Goal: Information Seeking & Learning: Check status

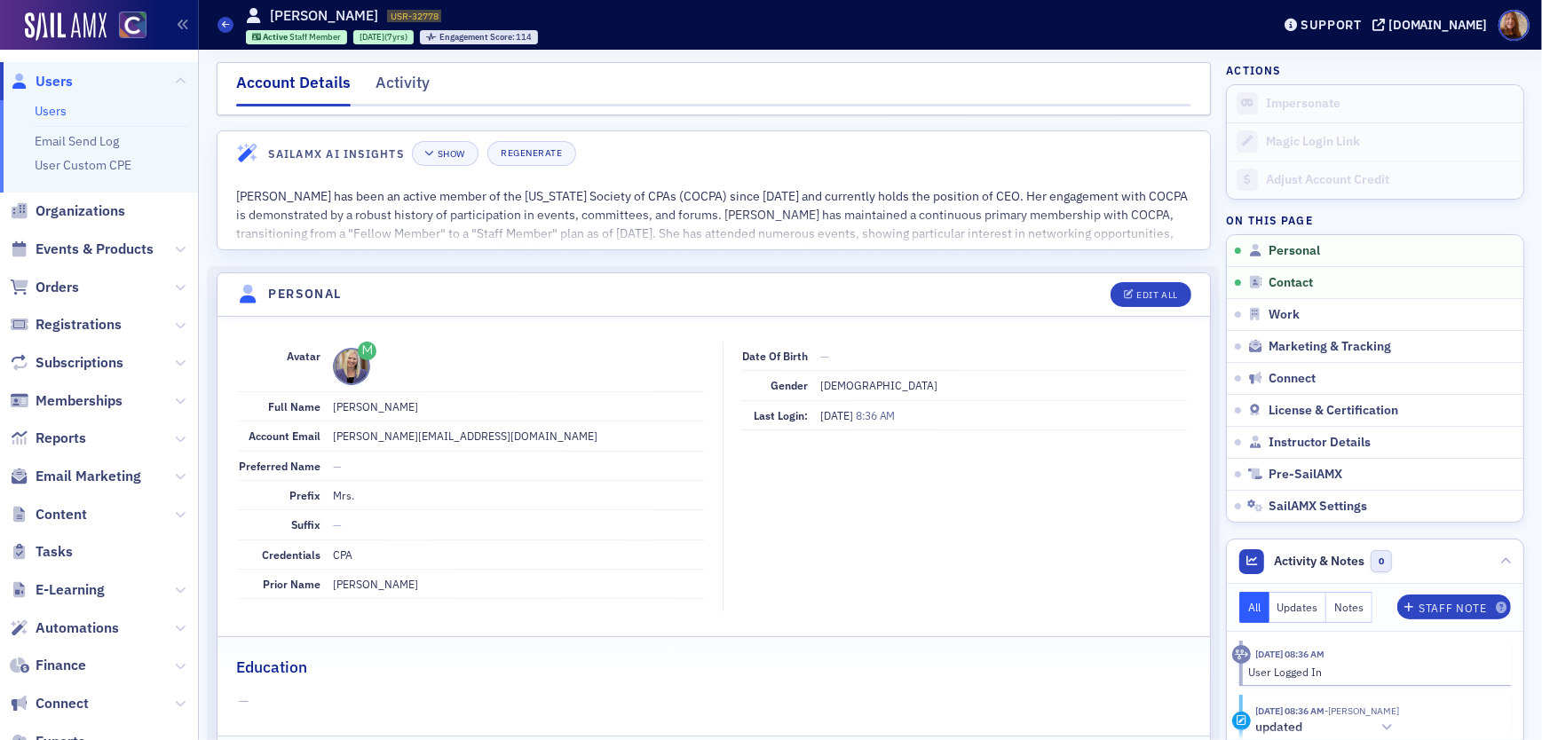
scroll to position [409, 0]
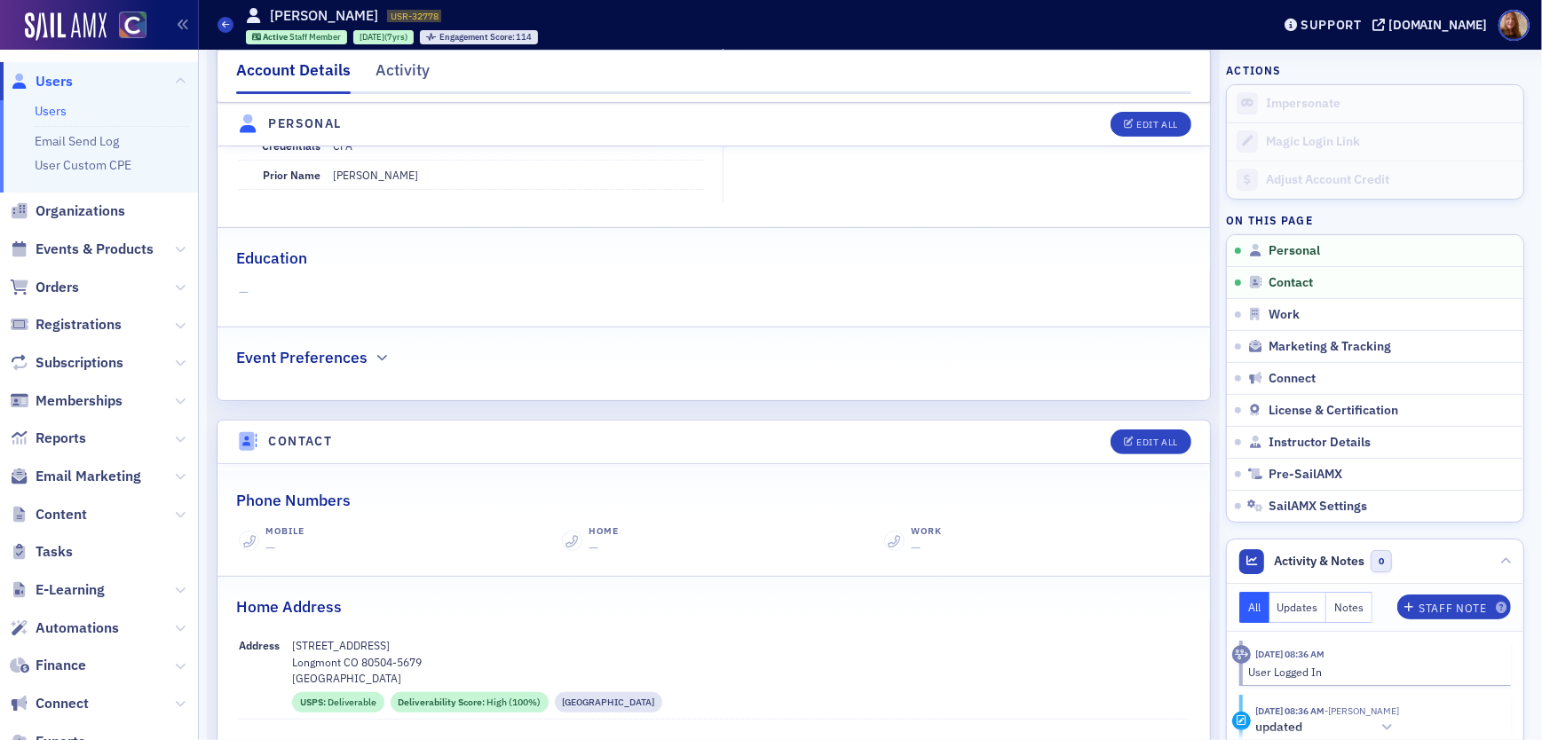
click at [43, 106] on link "Users" at bounding box center [51, 111] width 32 height 16
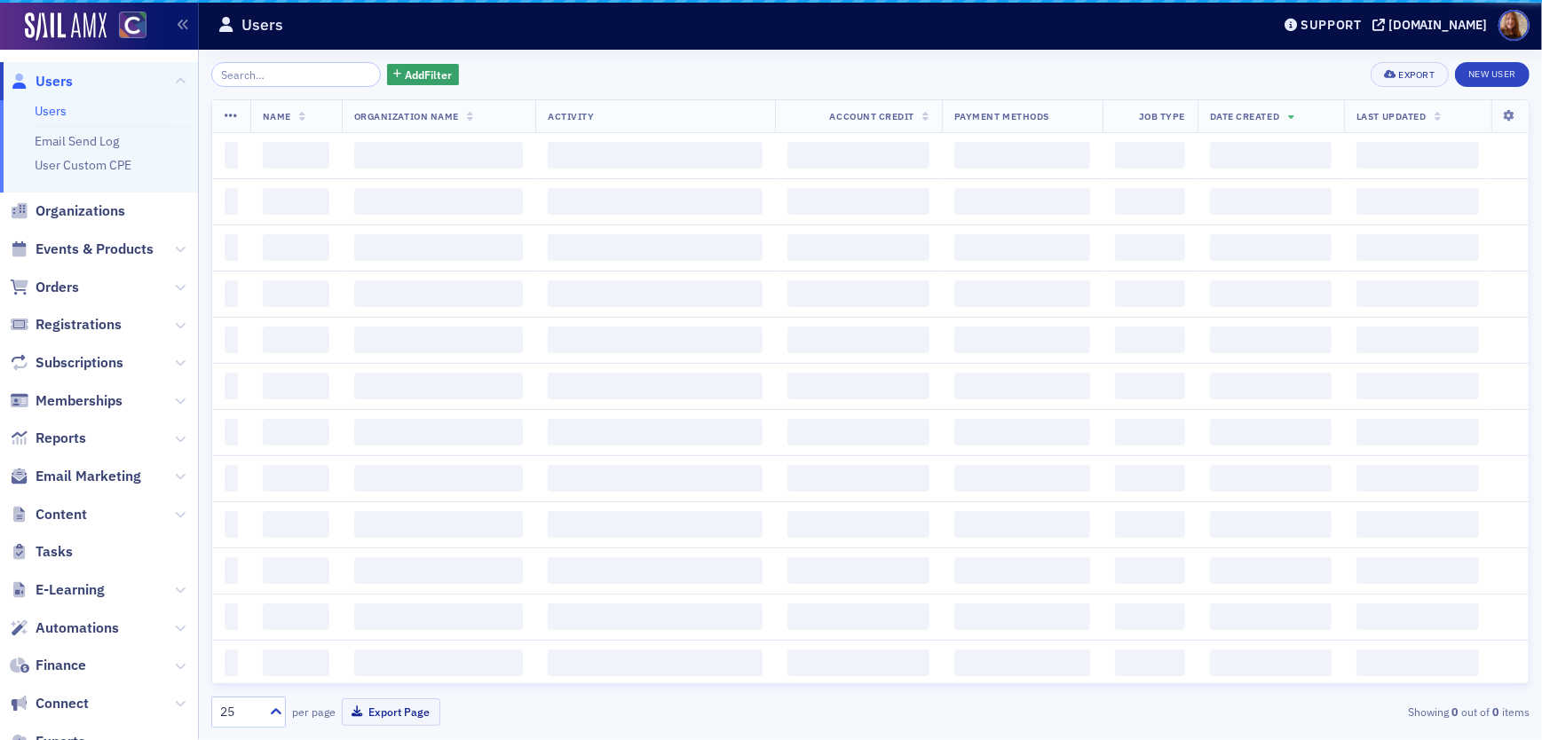
click at [240, 75] on input "search" at bounding box center [296, 74] width 170 height 25
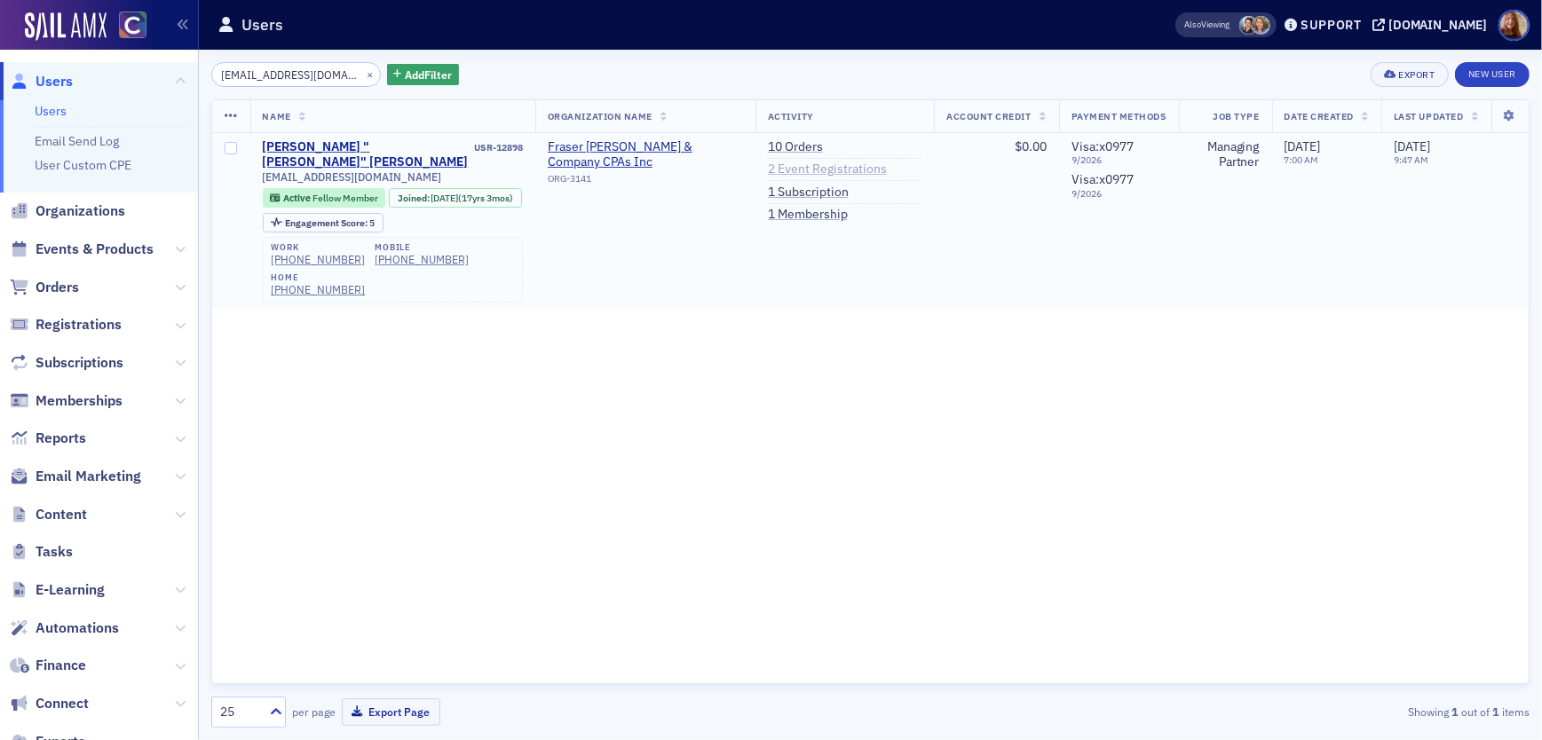
type input "[EMAIL_ADDRESS][DOMAIN_NAME]"
click at [845, 170] on link "2 Event Registrations" at bounding box center [827, 170] width 119 height 16
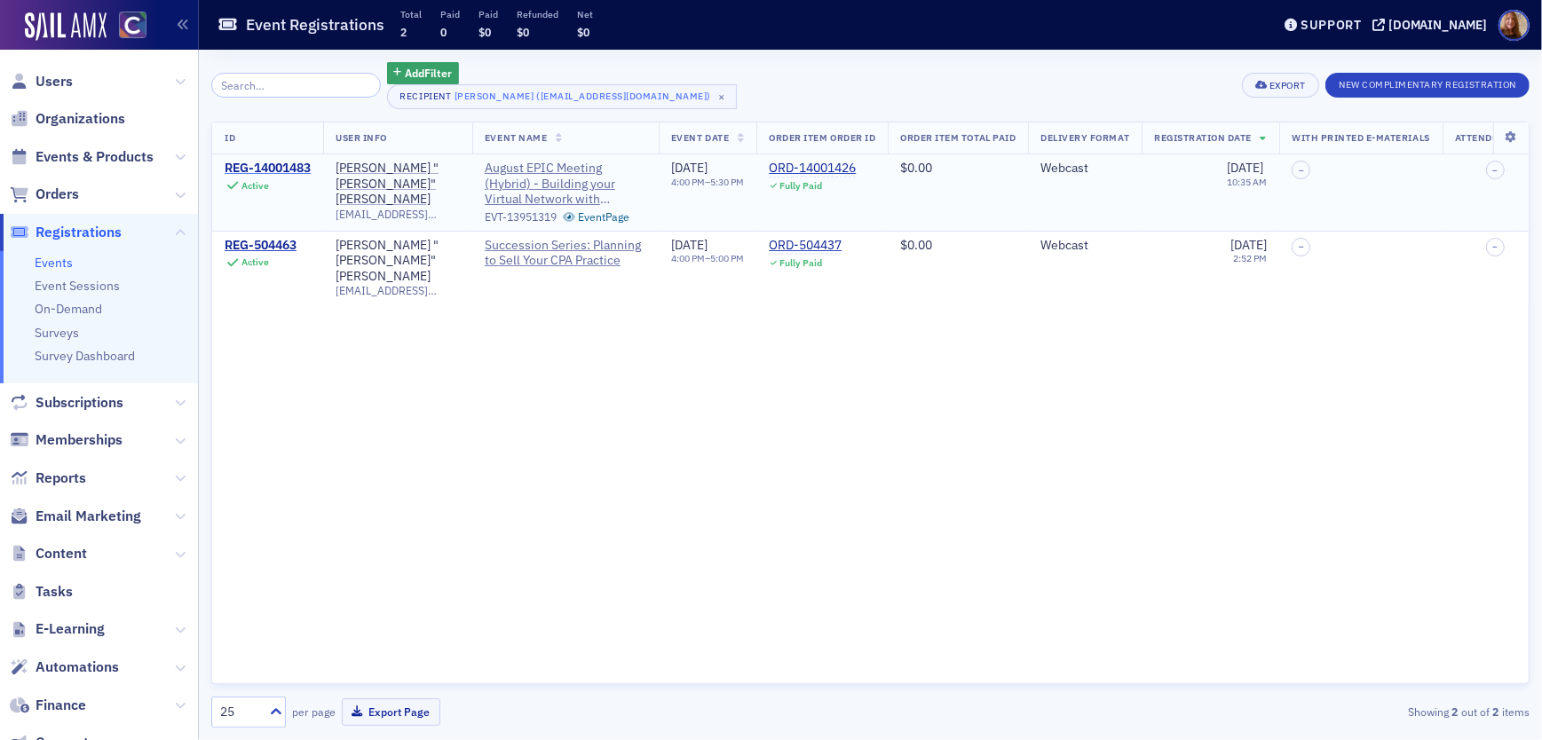
click at [288, 168] on div "REG-14001483" at bounding box center [268, 169] width 86 height 16
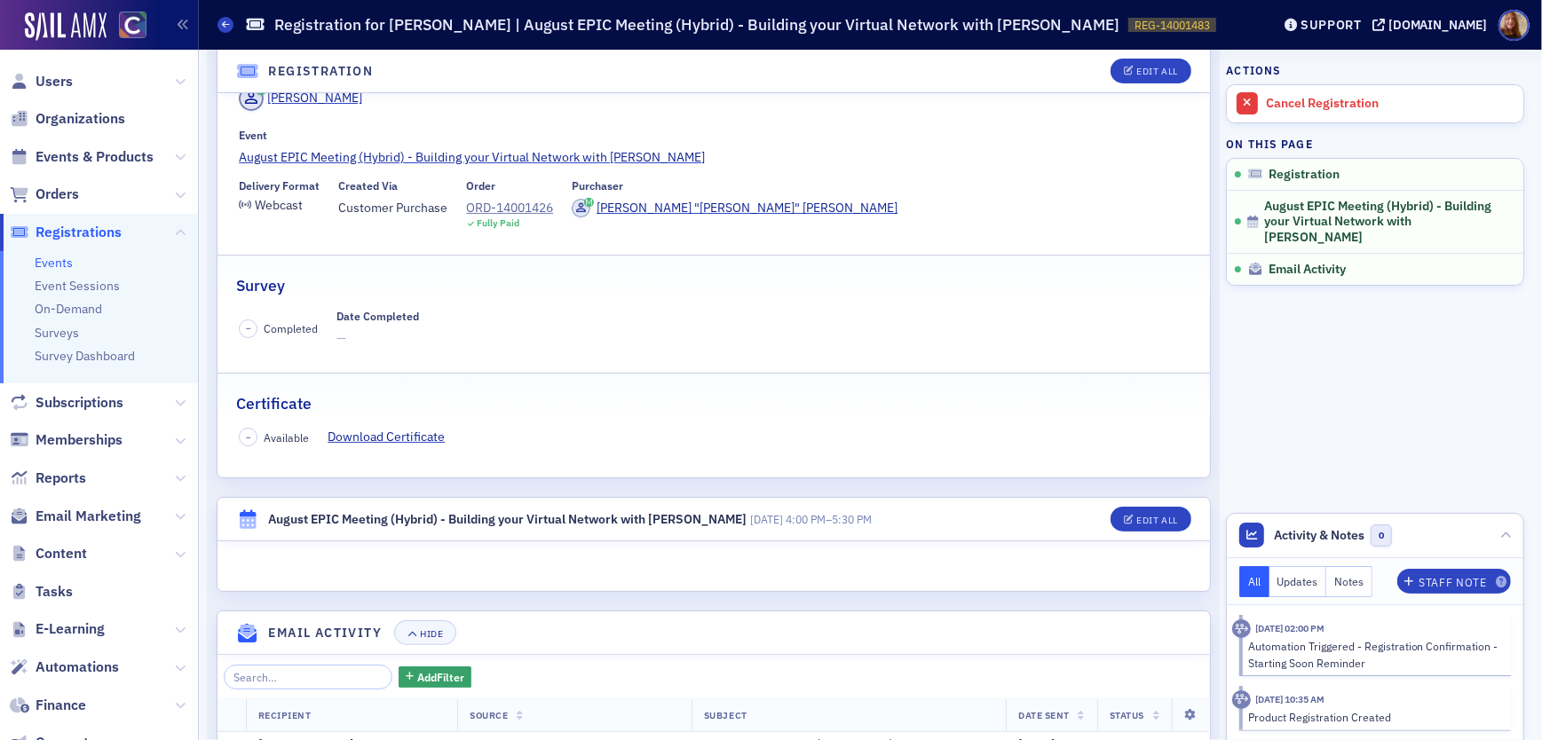
scroll to position [146, 0]
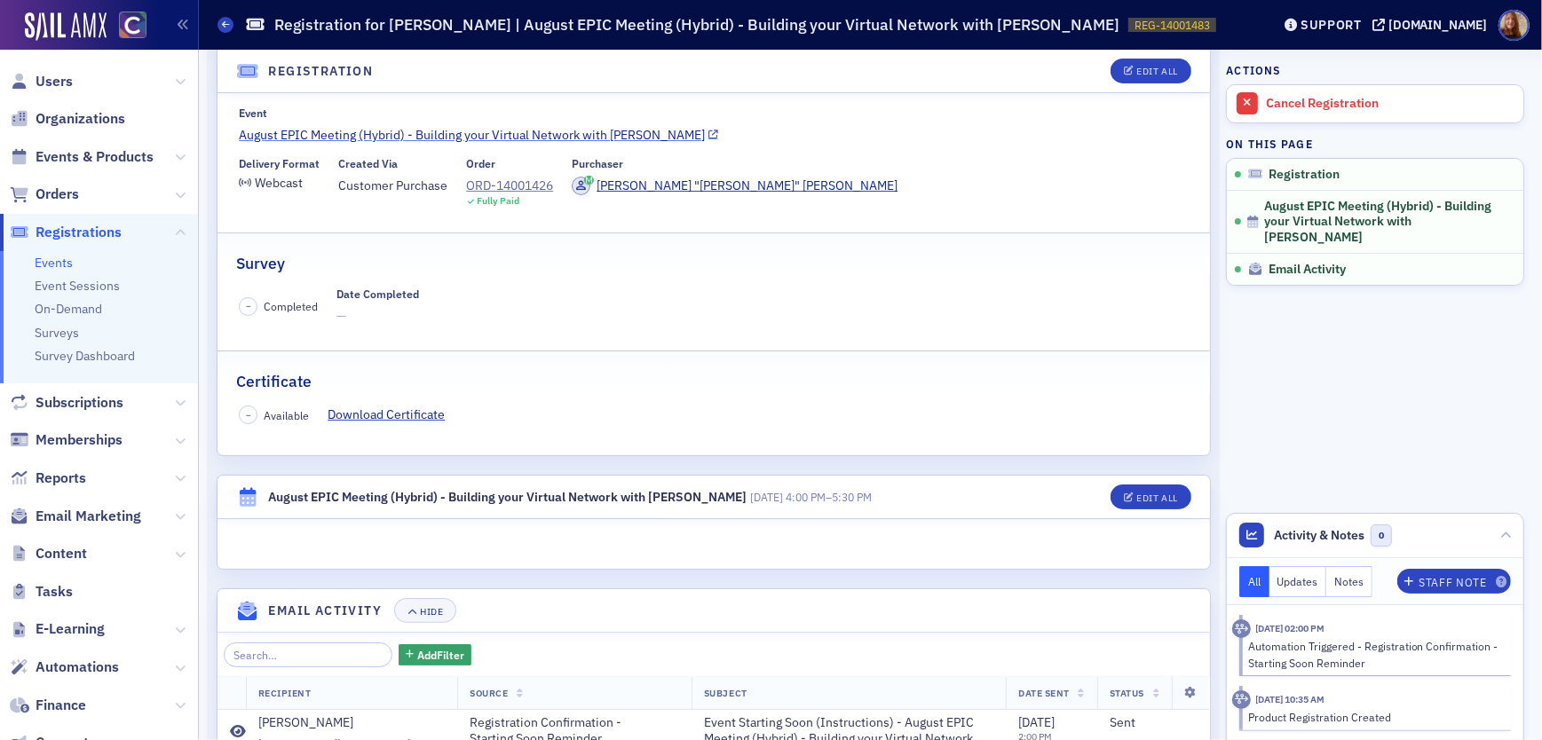
click at [582, 135] on link "August EPIC Meeting (Hybrid) - Building your Virtual Network with Melissa Armst…" at bounding box center [713, 135] width 949 height 19
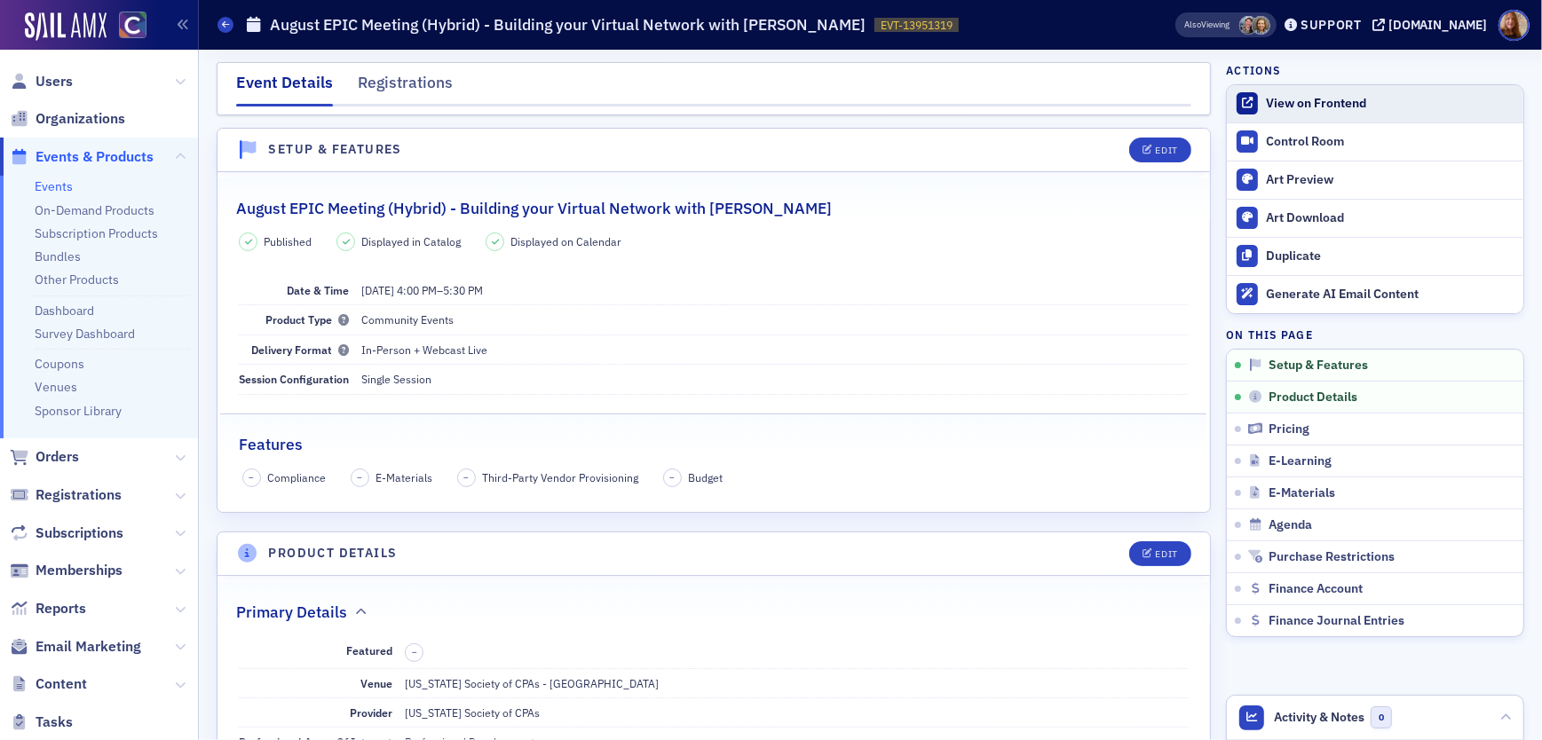
click at [1328, 104] on div "View on Frontend" at bounding box center [1390, 104] width 248 height 16
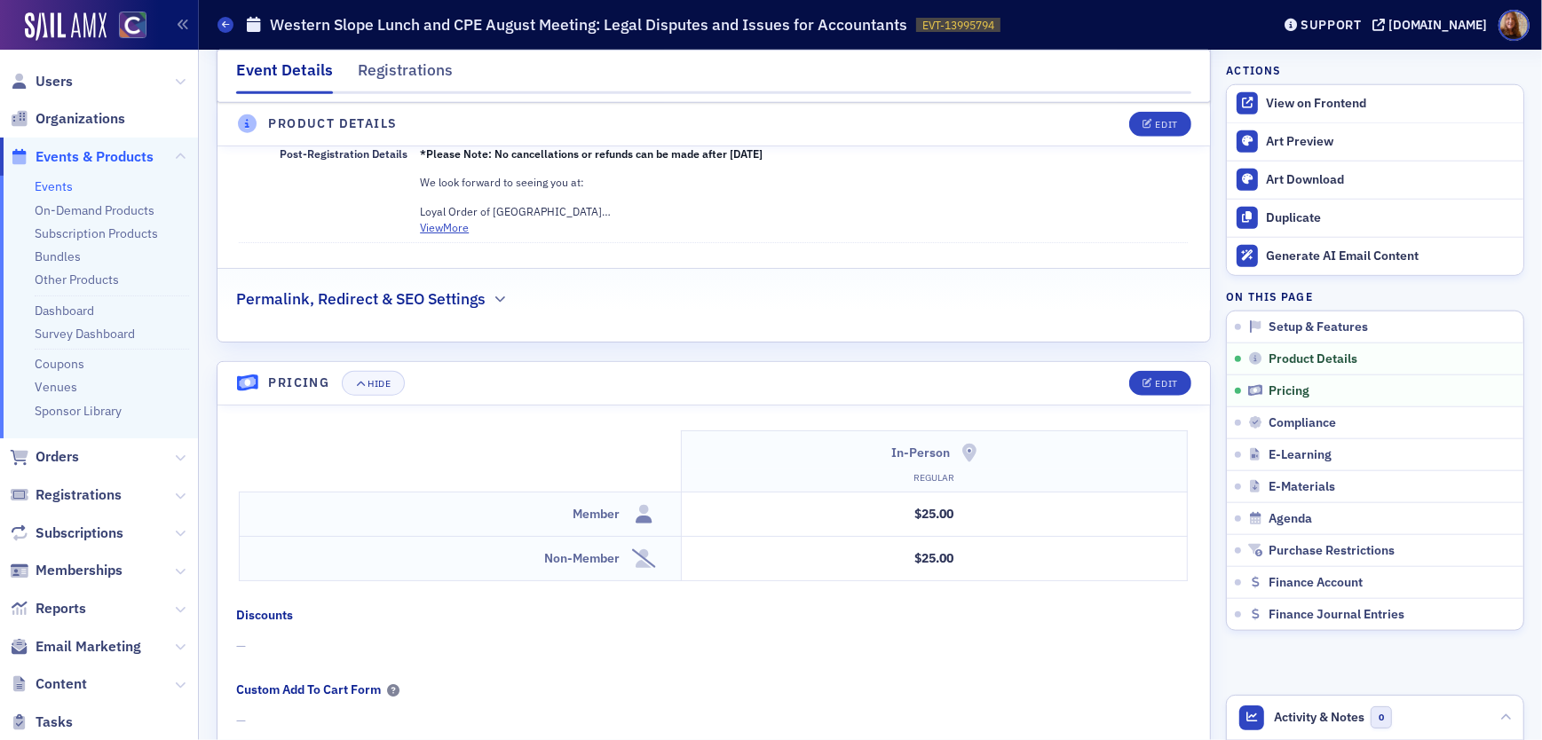
scroll to position [1417, 0]
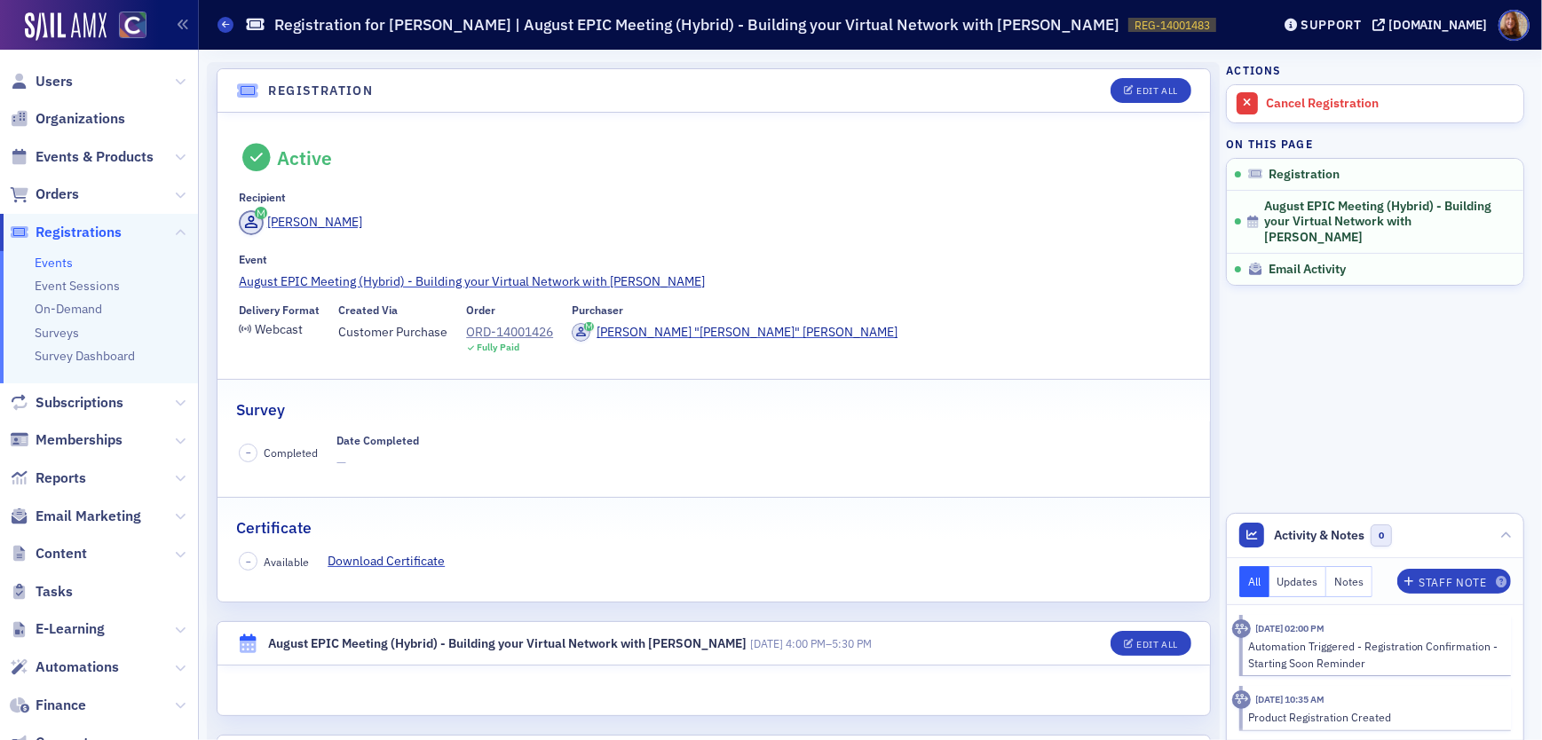
scroll to position [146, 0]
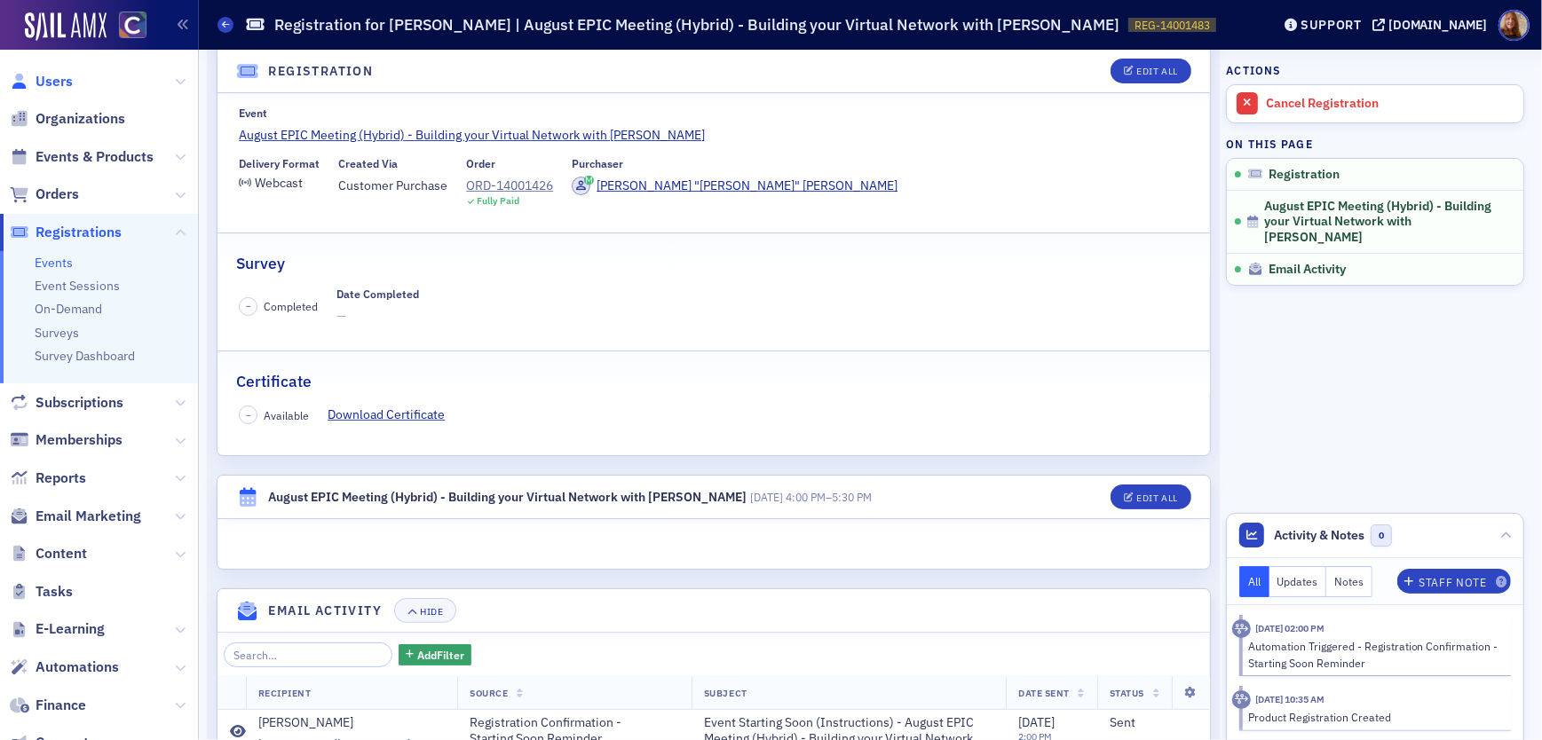
click at [59, 80] on span "Users" at bounding box center [53, 82] width 37 height 20
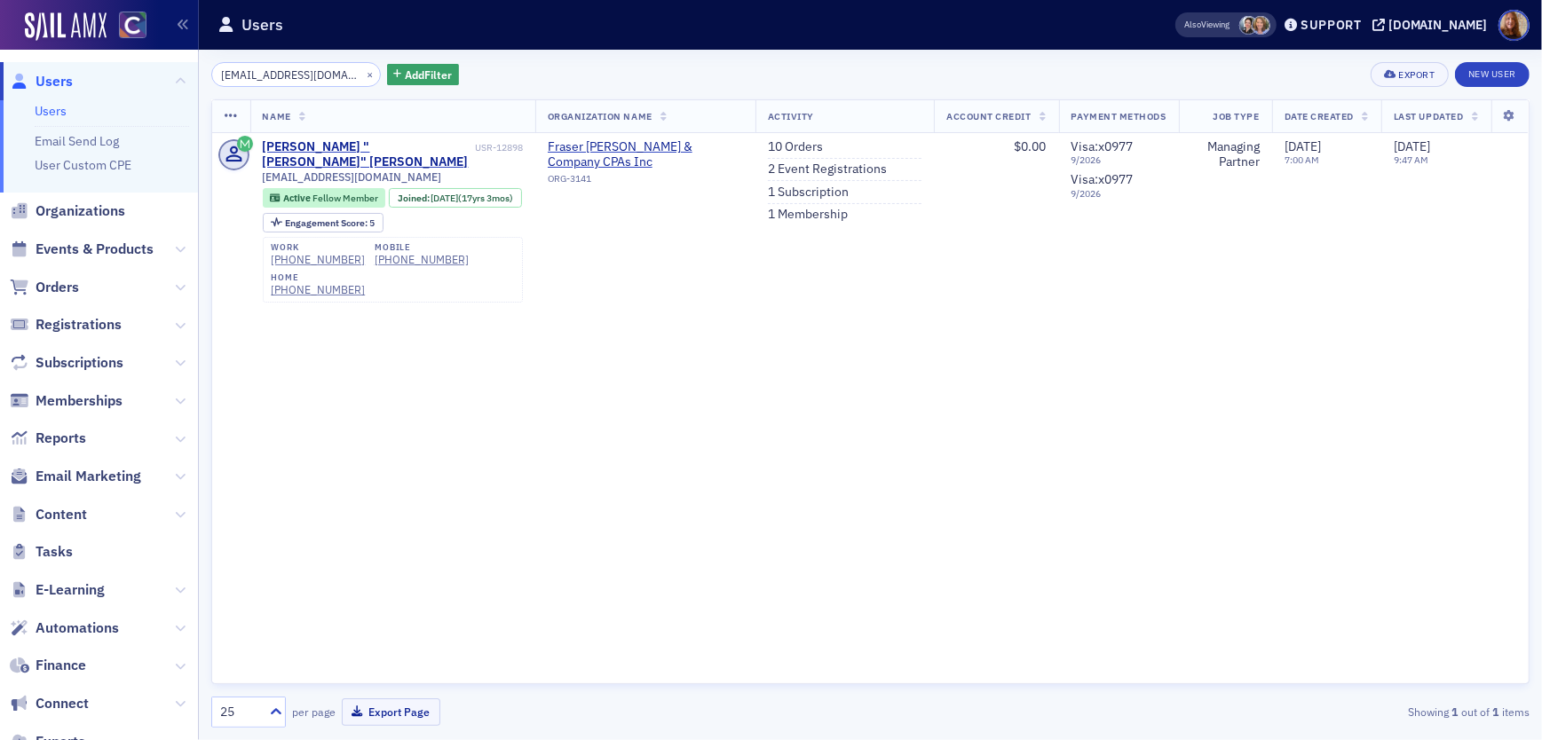
click at [266, 75] on input "[EMAIL_ADDRESS][DOMAIN_NAME]" at bounding box center [296, 74] width 170 height 25
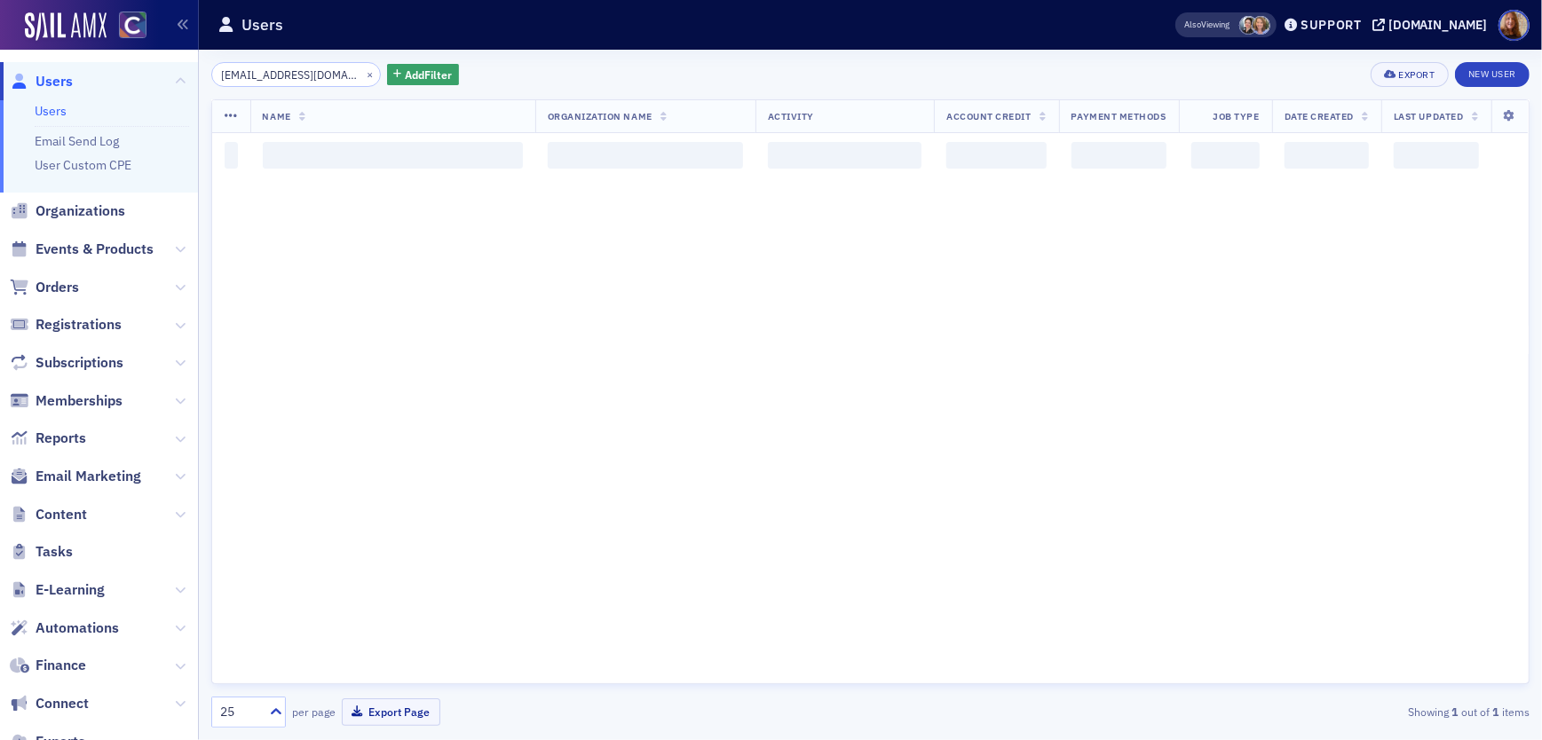
scroll to position [0, 13]
type input "vickiejonescpa@gmail.com"
click at [580, 79] on div "vickiejonescpa@gmail.com × Add Filter Export New User" at bounding box center [870, 74] width 1318 height 25
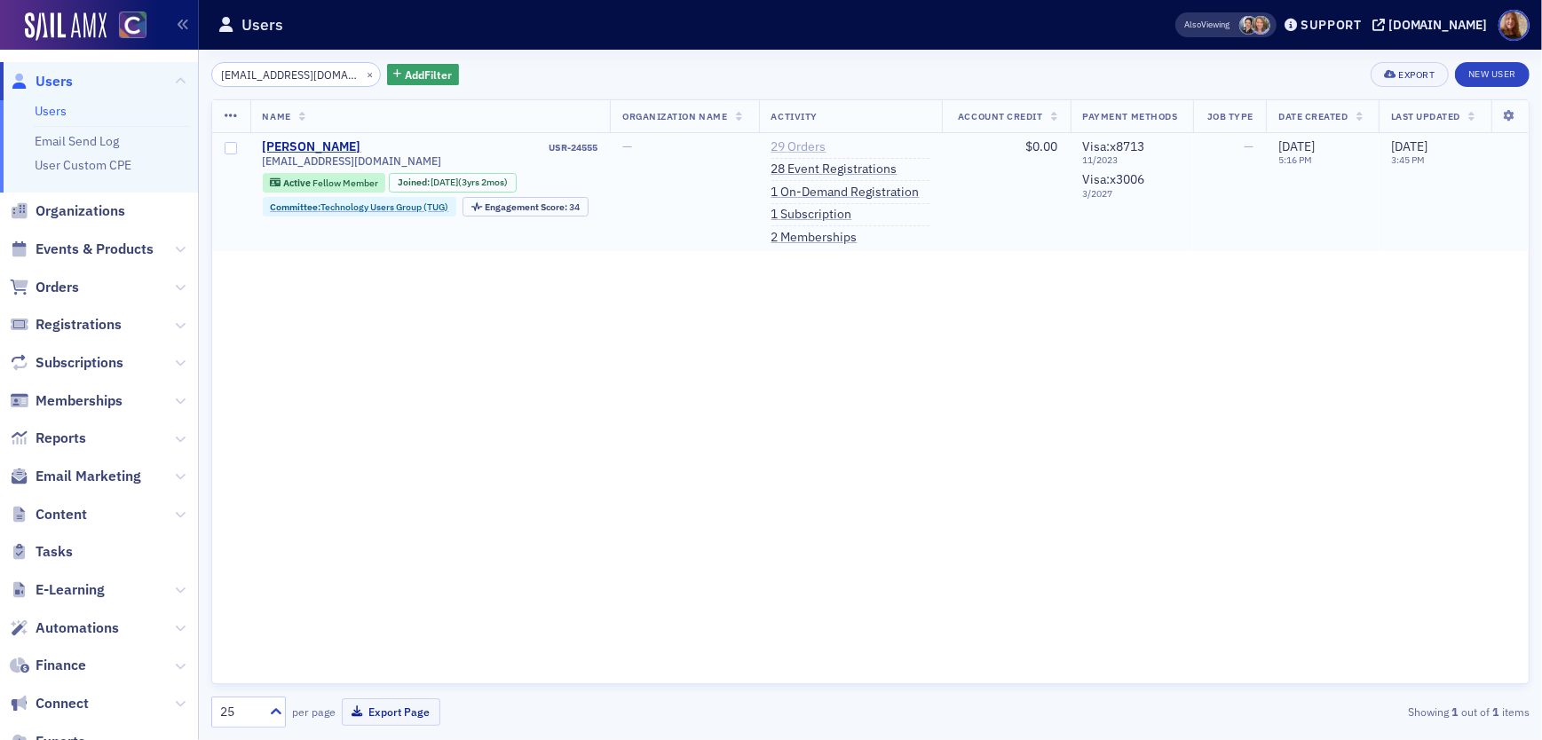
click at [820, 145] on link "29 Orders" at bounding box center [798, 147] width 55 height 16
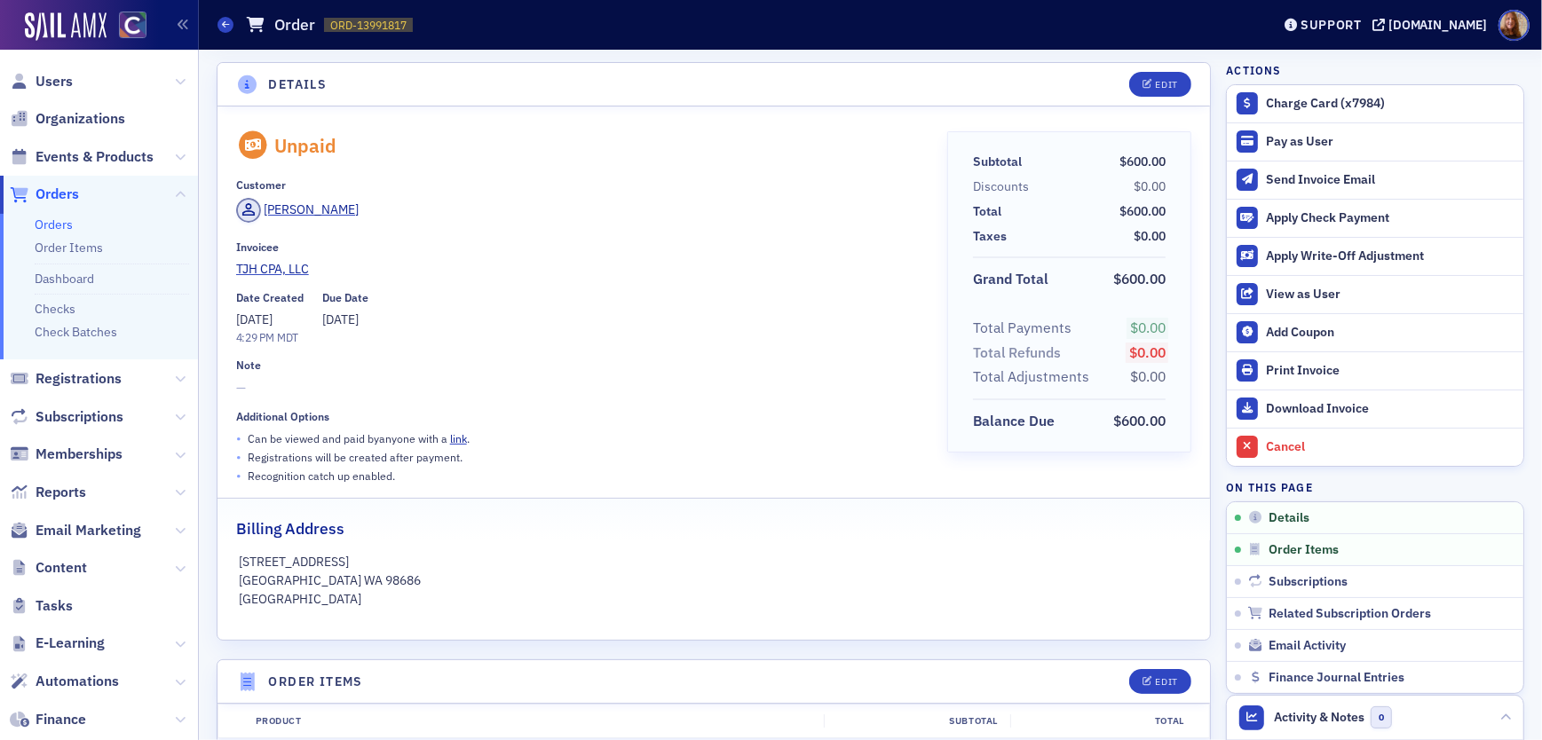
scroll to position [3, 0]
click at [532, 257] on link "TJH CPA, LLC" at bounding box center [579, 266] width 686 height 19
select select "US"
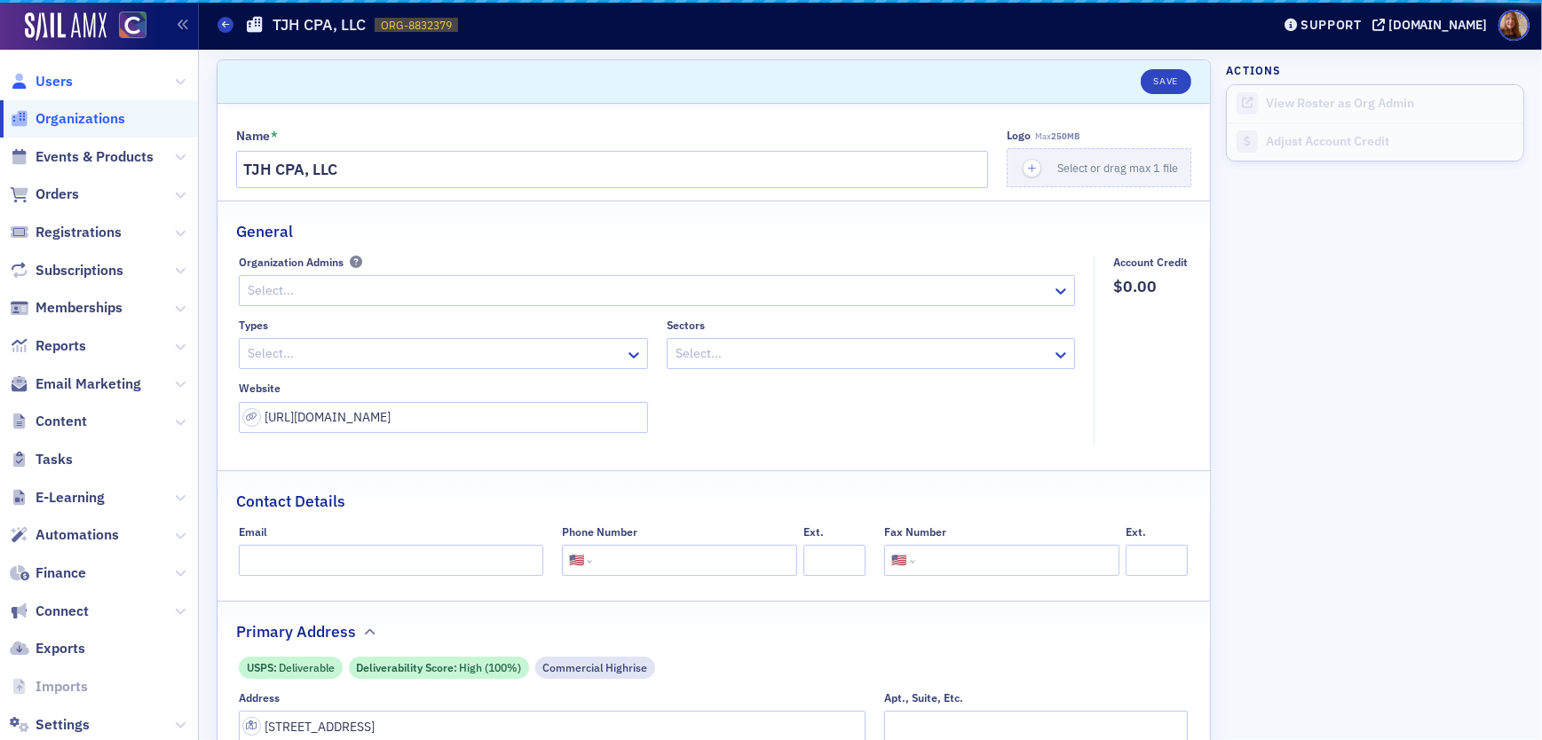
click at [59, 81] on span "Users" at bounding box center [53, 82] width 37 height 20
